Goal: Transaction & Acquisition: Book appointment/travel/reservation

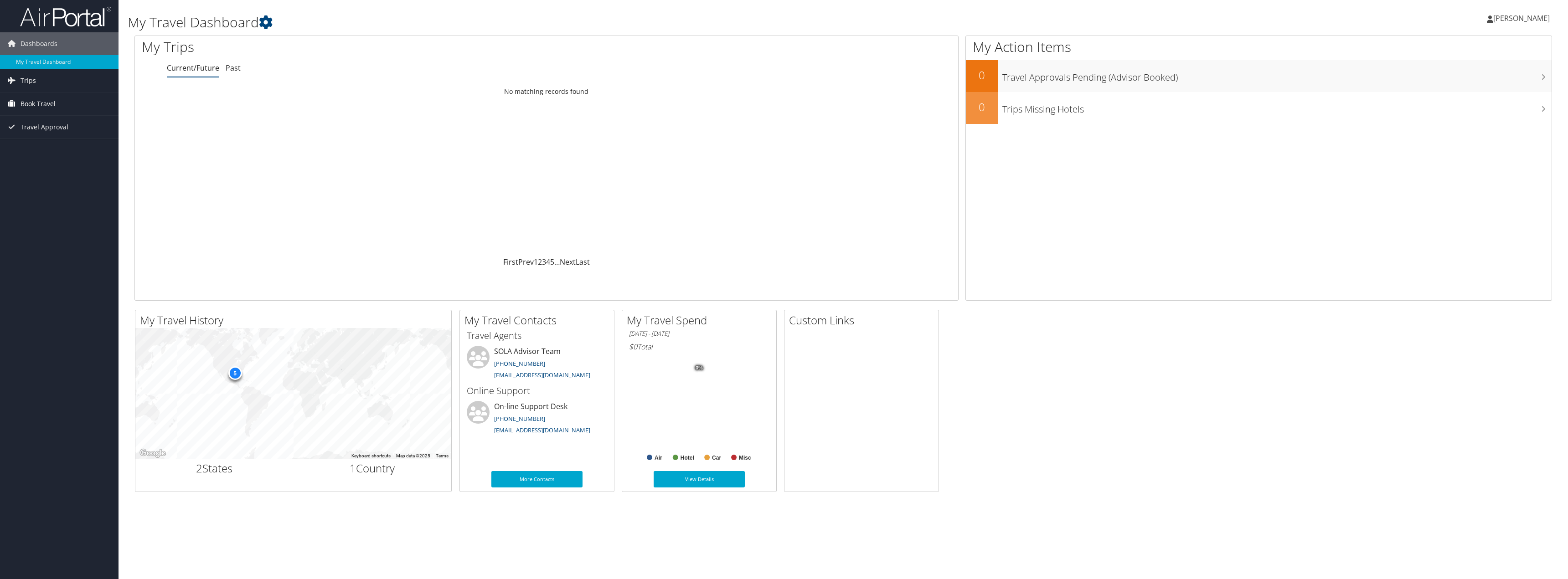
click at [28, 108] on span "Book Travel" at bounding box center [38, 103] width 35 height 23
click at [78, 134] on link "Book/Manage Online Trips" at bounding box center [59, 135] width 119 height 14
click at [46, 104] on span "Book Travel" at bounding box center [38, 103] width 35 height 23
click at [81, 134] on link "Book/Manage Online Trips" at bounding box center [59, 135] width 119 height 14
